Goal: Information Seeking & Learning: Learn about a topic

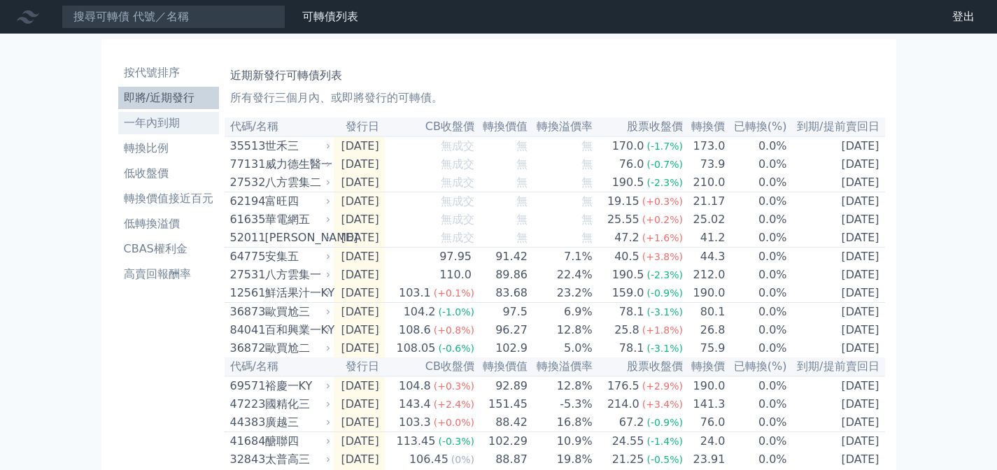
click at [161, 115] on li "一年內到期" at bounding box center [168, 123] width 101 height 17
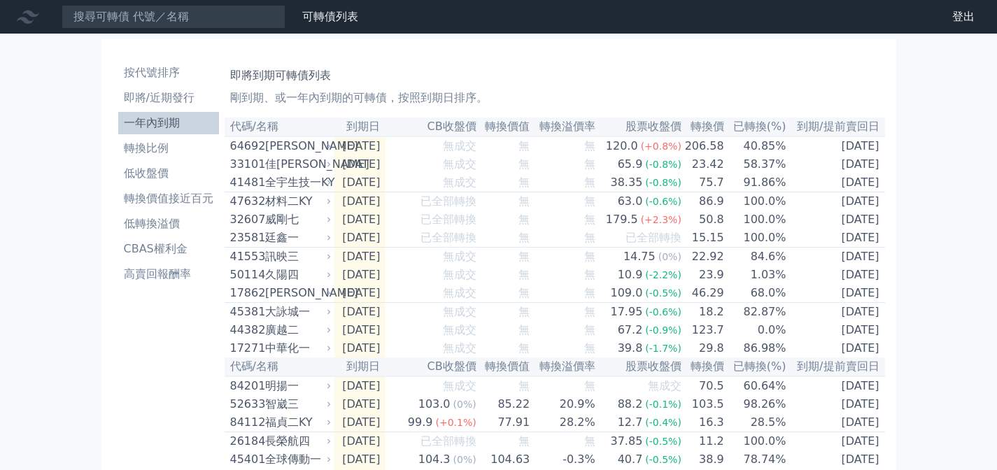
click at [172, 177] on li "低收盤價" at bounding box center [168, 173] width 101 height 17
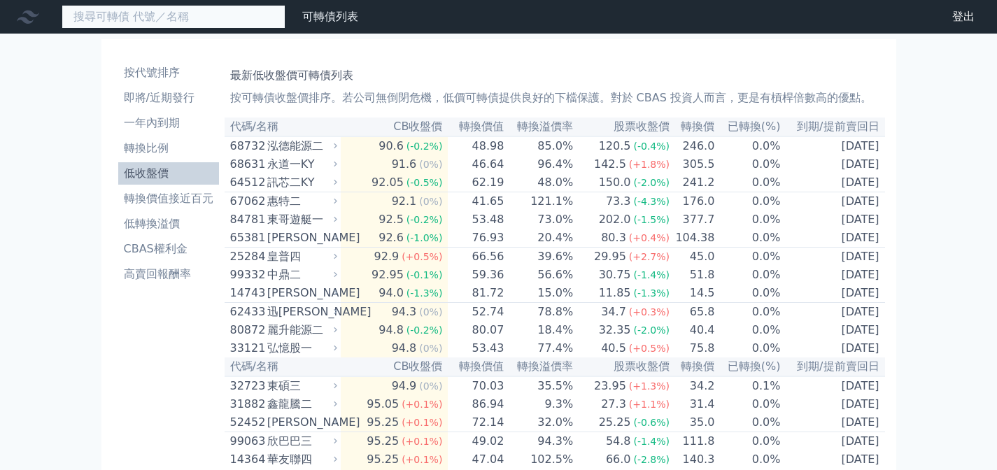
click at [159, 19] on input at bounding box center [174, 17] width 224 height 24
paste input "健策四"
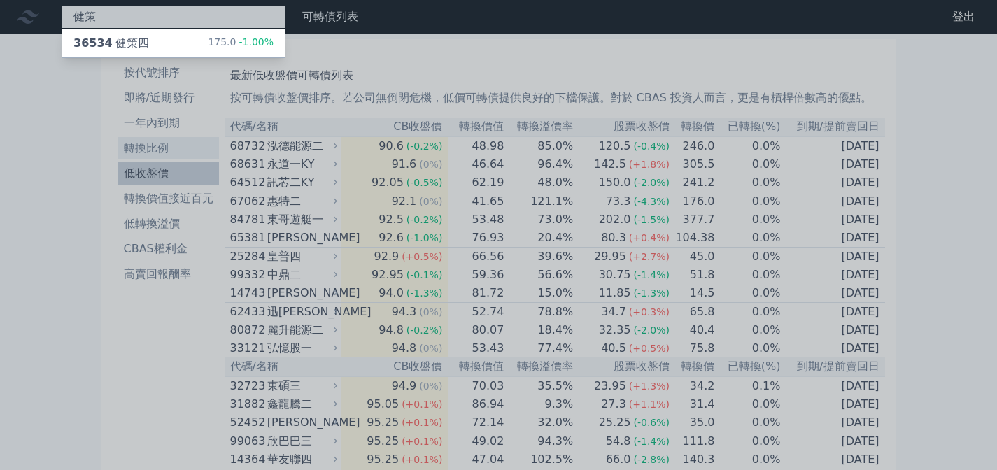
type input "健策"
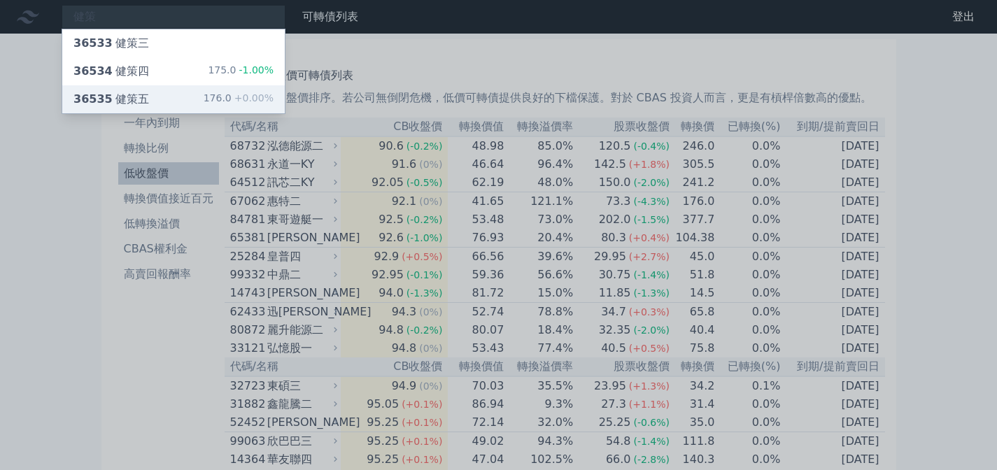
click at [117, 97] on div "36535 健策五" at bounding box center [111, 99] width 76 height 17
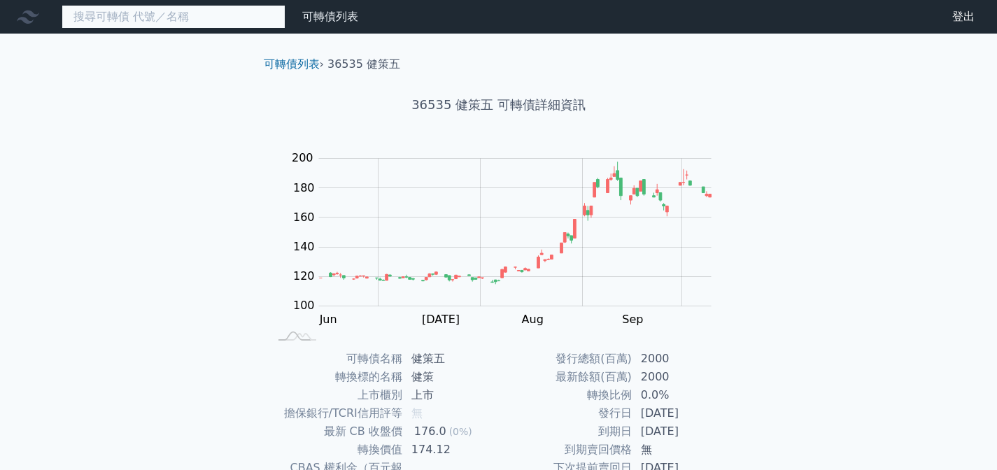
click at [127, 10] on input at bounding box center [174, 17] width 224 height 24
paste input "健策四"
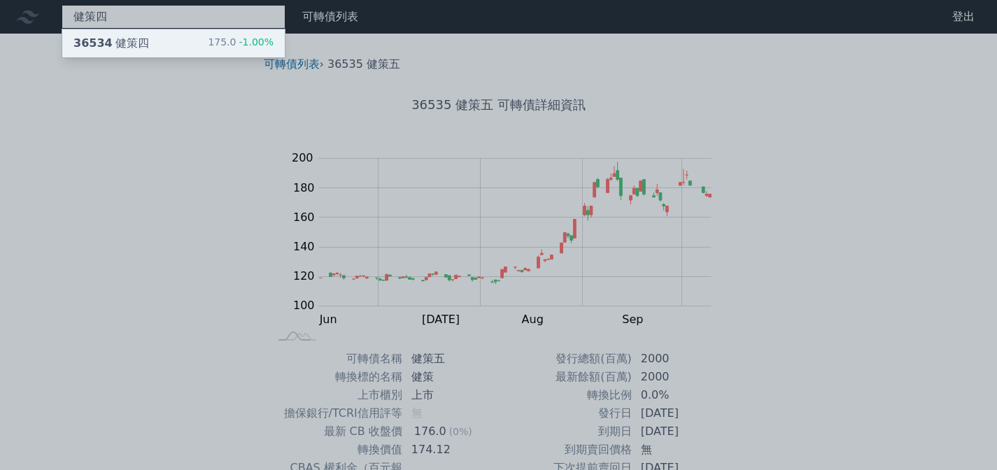
type input "健策四"
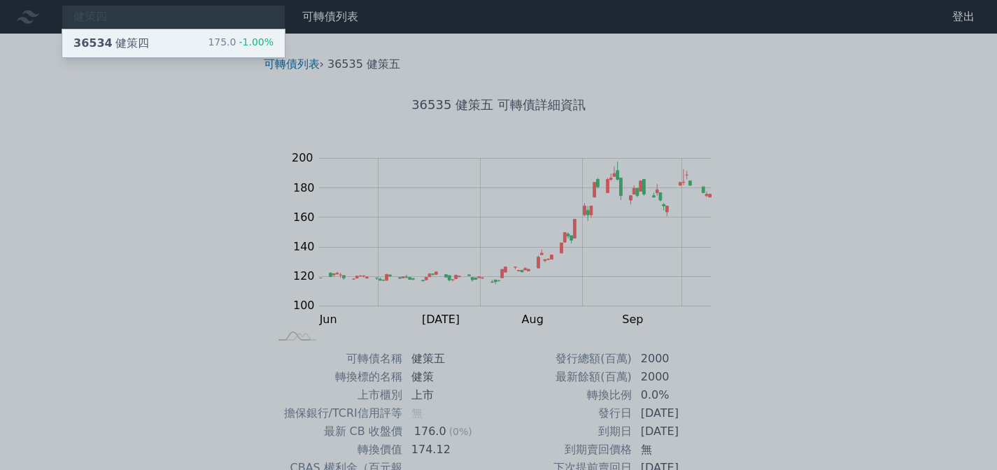
click at [134, 45] on div "36534 健策四" at bounding box center [111, 43] width 76 height 17
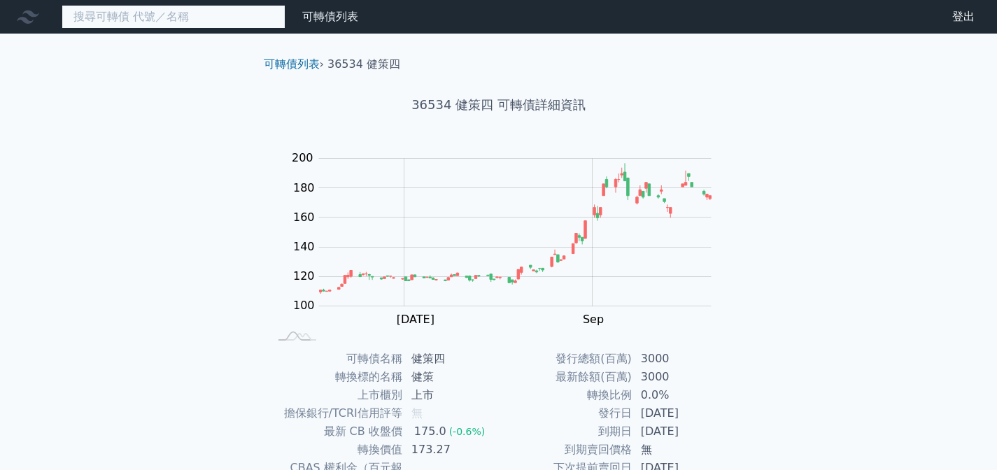
click at [151, 24] on input at bounding box center [174, 17] width 224 height 24
paste input "健策四"
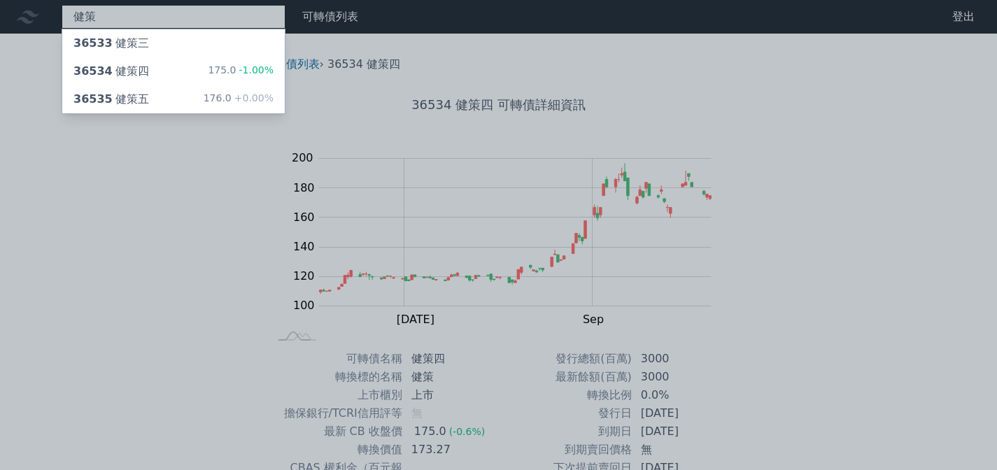
type input "健策"
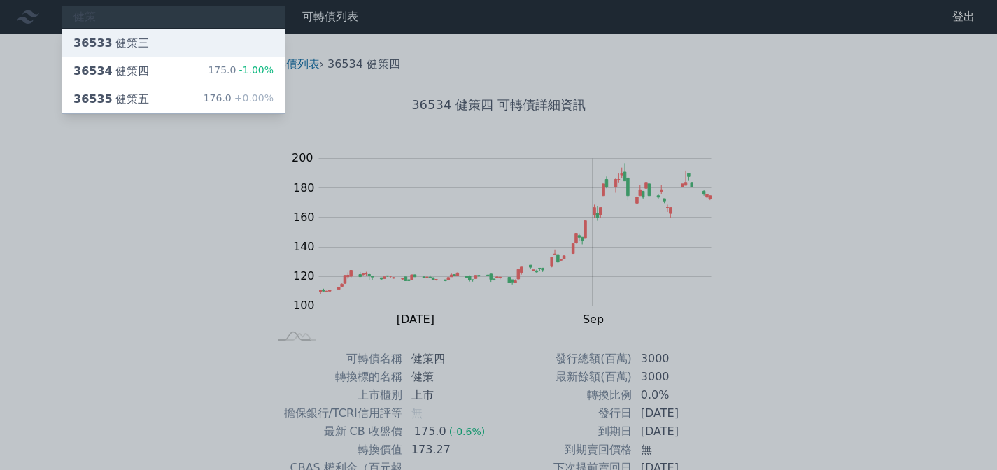
click at [131, 52] on div "36533 健策三" at bounding box center [173, 43] width 222 height 28
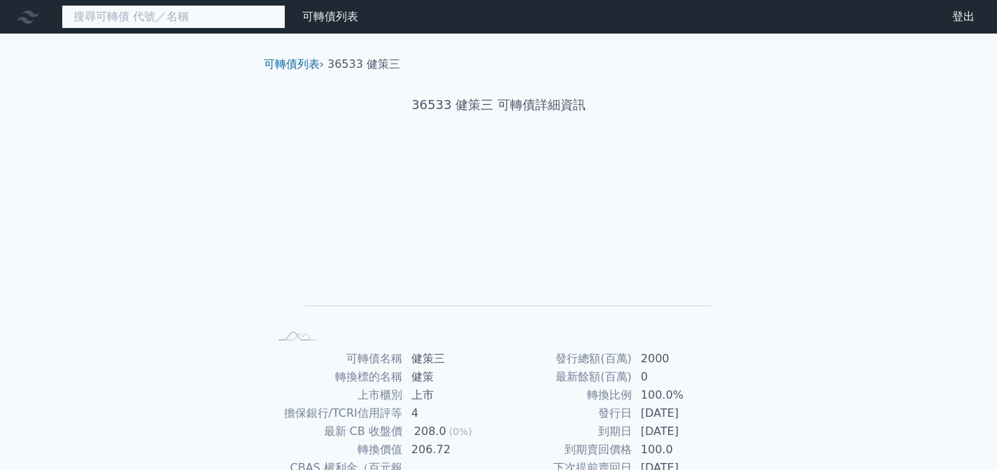
click at [137, 8] on input at bounding box center [174, 17] width 224 height 24
paste input "健策四"
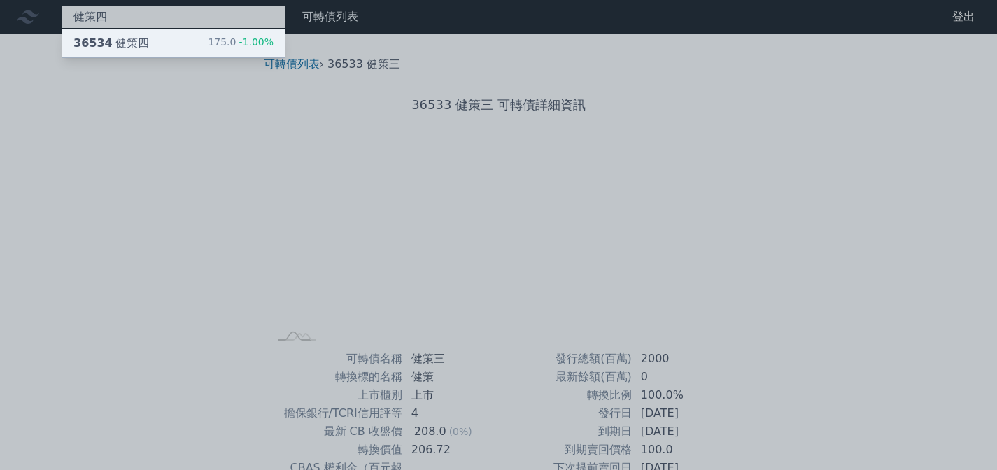
type input "健策四"
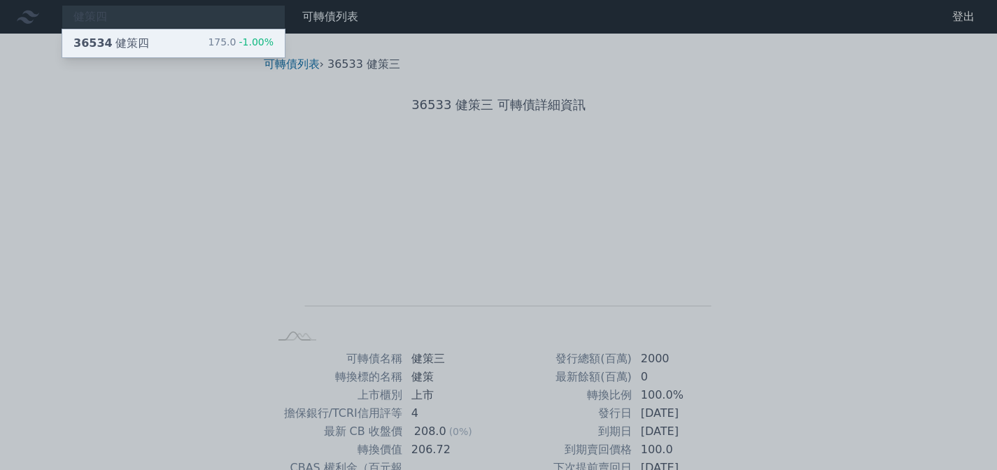
click at [122, 50] on div "36534 健策四" at bounding box center [111, 43] width 76 height 17
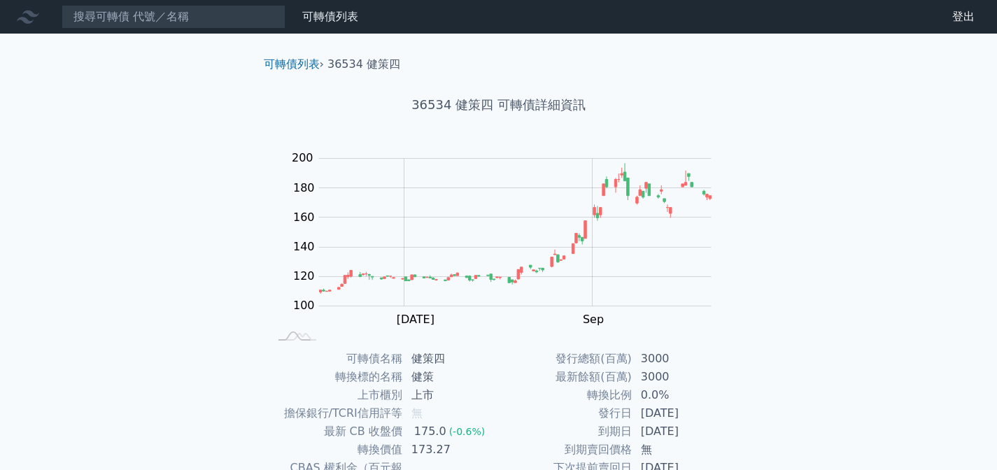
click at [808, 297] on div "可轉債列表 財務數據 可轉債列表 財務數據 登出 登出 可轉債列表 › 36534 健策四 36534 健策四 可轉債詳細資訊 Zoom Out 200 60…" at bounding box center [498, 332] width 997 height 664
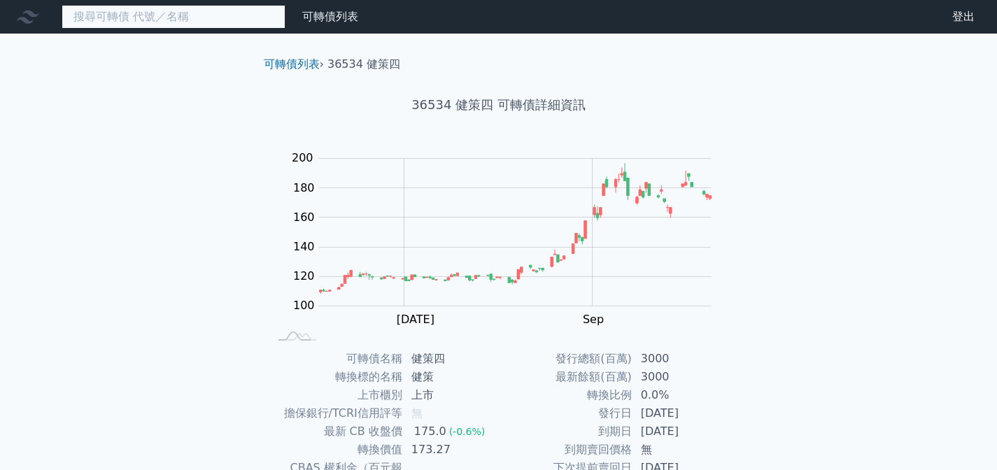
click at [99, 18] on input at bounding box center [174, 17] width 224 height 24
paste input "健策四"
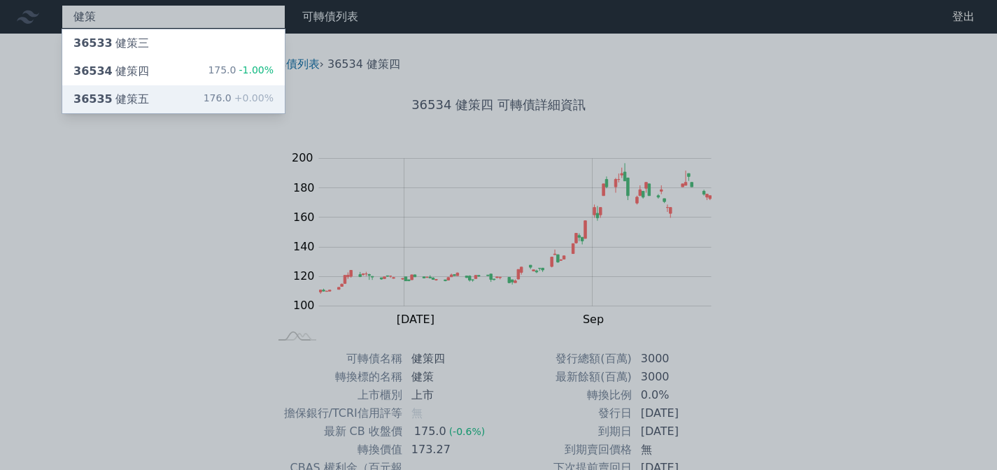
type input "健策"
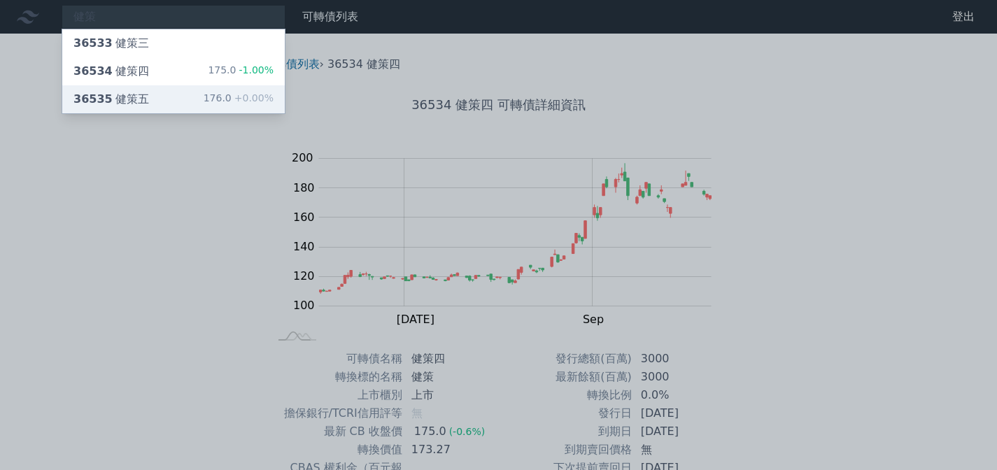
click at [150, 94] on div "36535 健策五 176.0 +0.00%" at bounding box center [173, 99] width 222 height 28
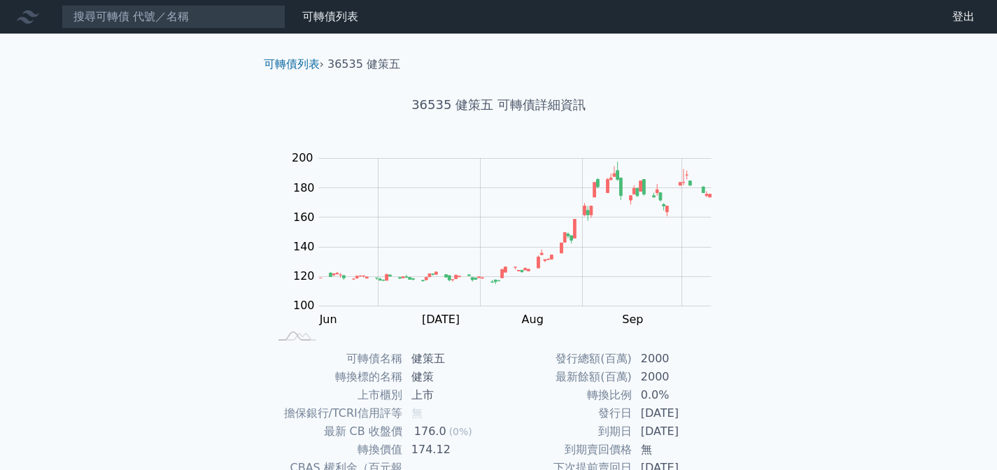
drag, startPoint x: 650, startPoint y: 434, endPoint x: 708, endPoint y: 430, distance: 58.2
click at [708, 430] on td "[DATE]" at bounding box center [680, 431] width 96 height 18
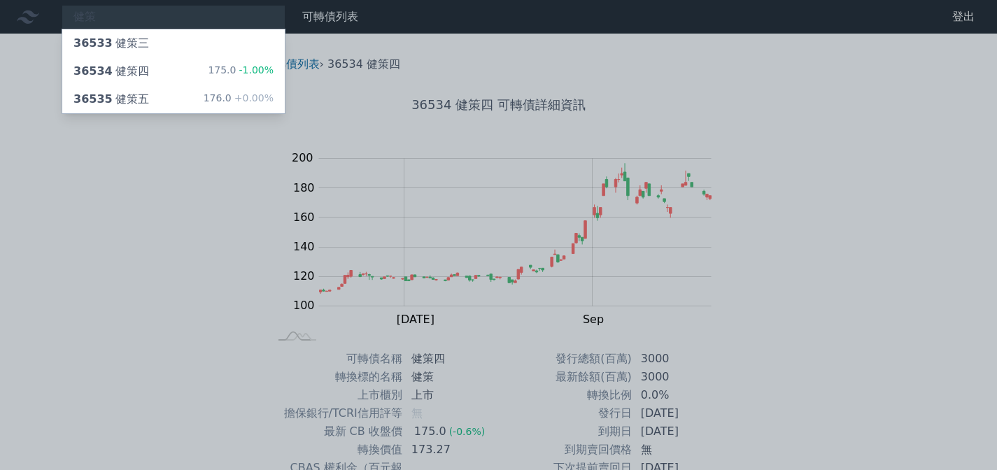
click at [910, 167] on div at bounding box center [498, 235] width 997 height 470
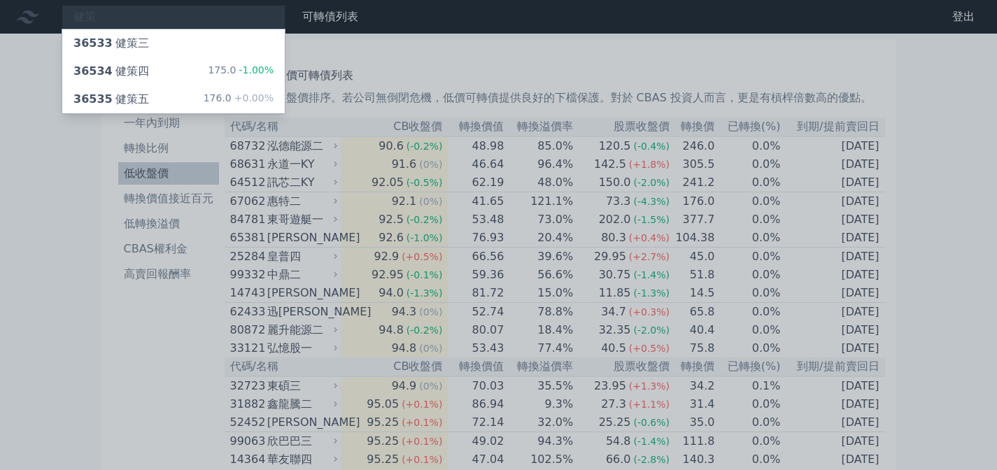
click at [957, 248] on div at bounding box center [498, 235] width 997 height 470
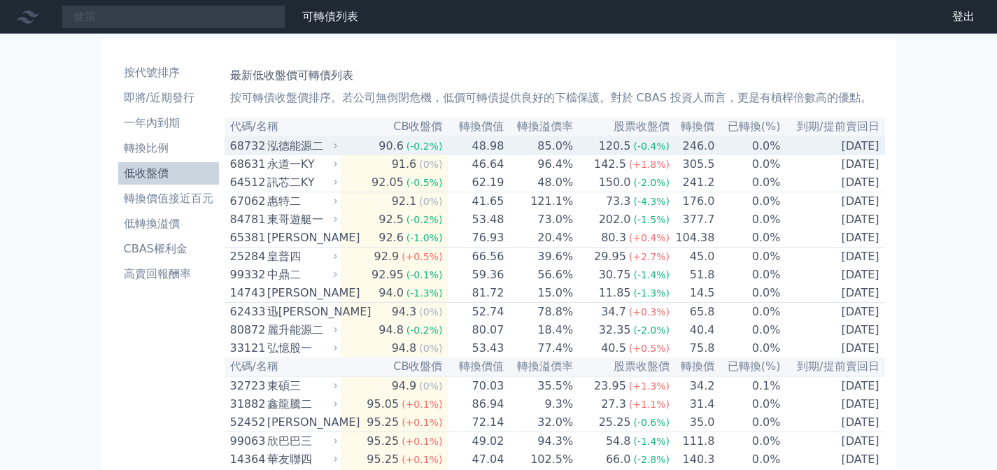
click at [279, 147] on div "泓德能源二" at bounding box center [300, 146] width 67 height 17
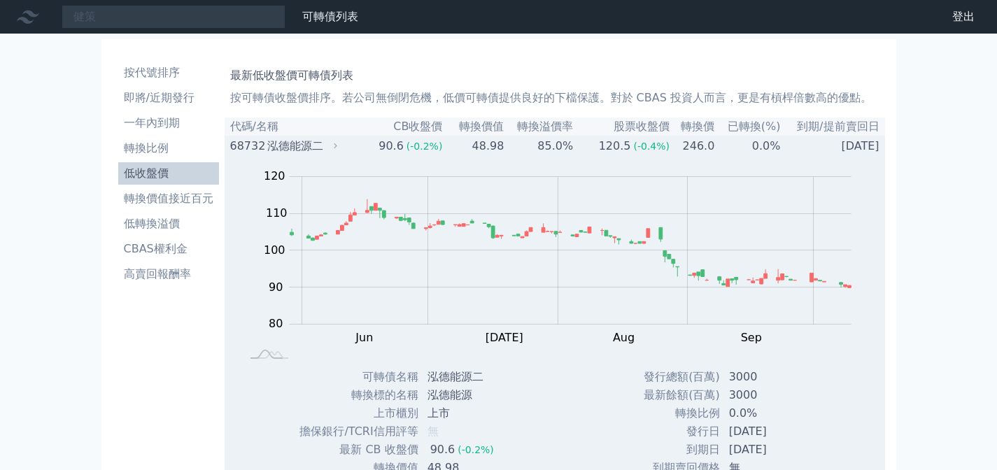
click at [279, 147] on div "泓德能源二" at bounding box center [300, 146] width 67 height 17
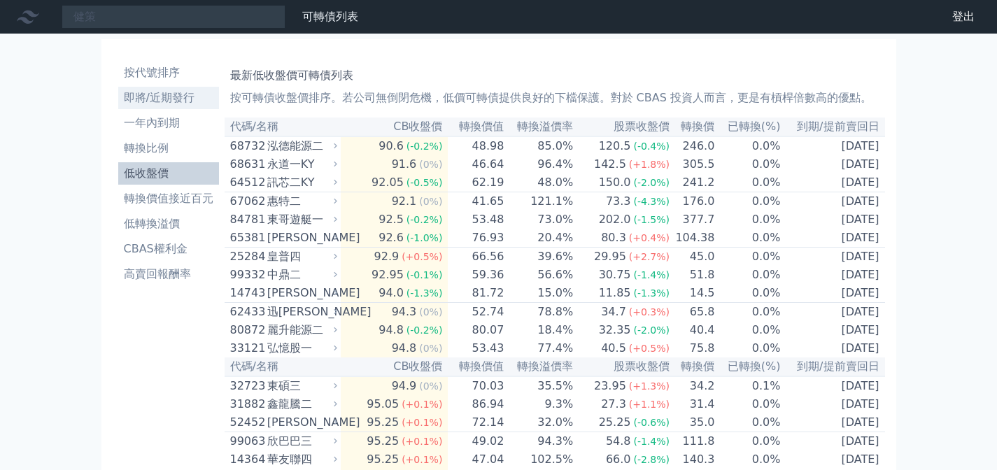
click at [168, 99] on li "即將/近期發行" at bounding box center [168, 98] width 101 height 17
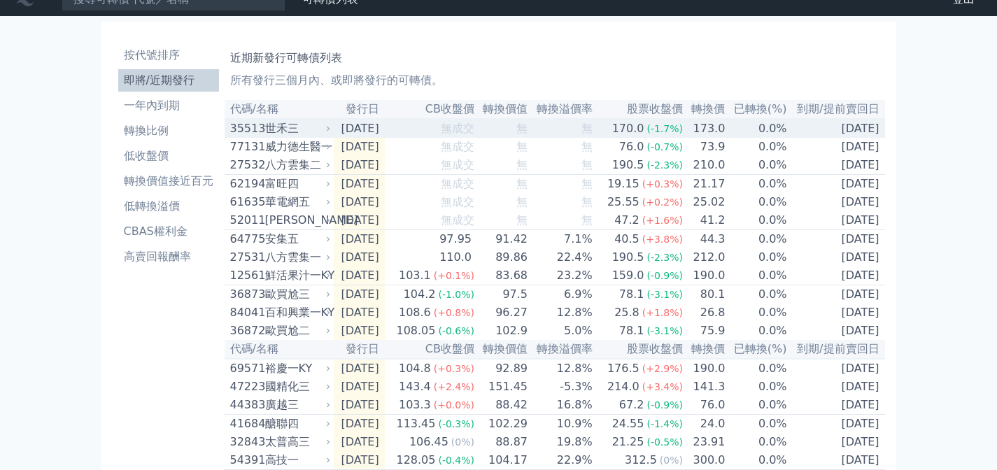
scroll to position [27, 0]
